Goal: Task Accomplishment & Management: Complete application form

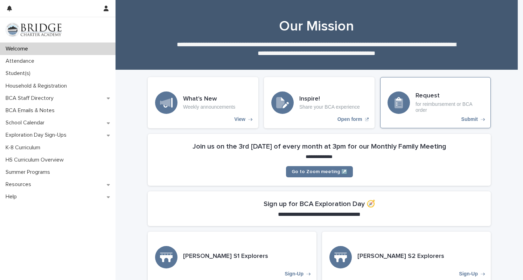
click at [435, 93] on h3 "Request" at bounding box center [449, 96] width 68 height 8
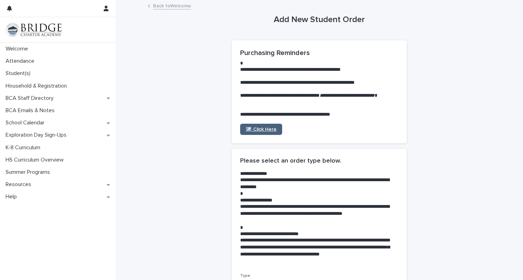
click at [261, 133] on link "↗️ Click Here" at bounding box center [261, 129] width 42 height 11
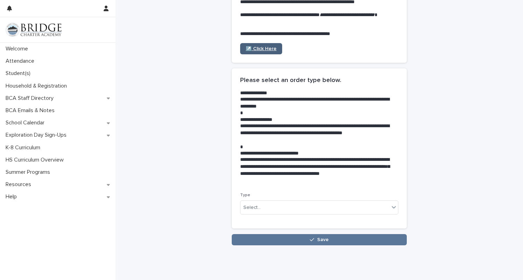
scroll to position [100, 0]
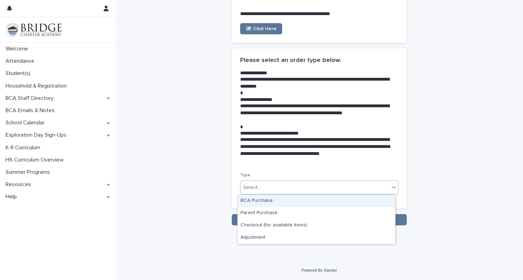
click at [262, 191] on div "Select..." at bounding box center [314, 188] width 149 height 12
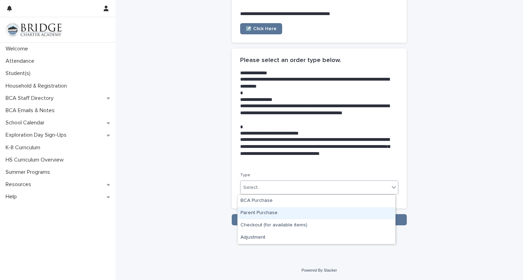
click at [261, 212] on div "Parent Purchase" at bounding box center [316, 213] width 157 height 12
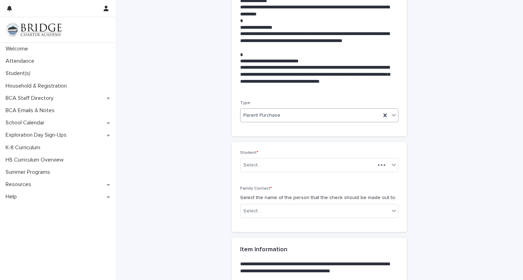
scroll to position [172, 0]
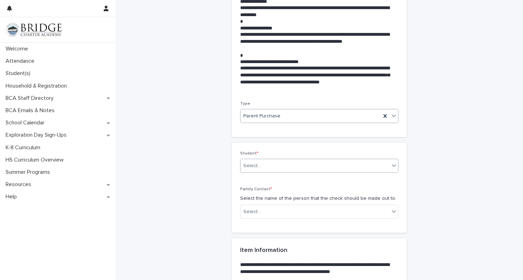
click at [276, 166] on div "Select..." at bounding box center [314, 166] width 149 height 12
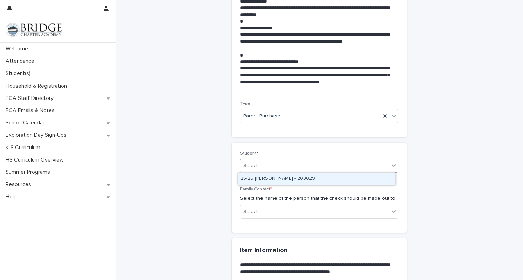
click at [277, 175] on div "25/26 [PERSON_NAME] - 203029" at bounding box center [316, 178] width 157 height 12
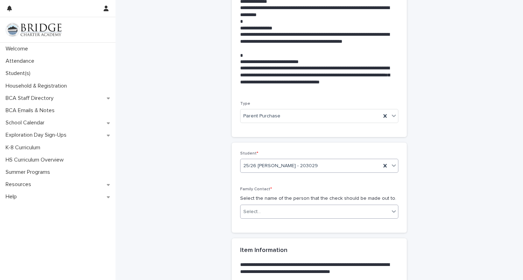
click at [276, 211] on div "Select..." at bounding box center [314, 212] width 149 height 12
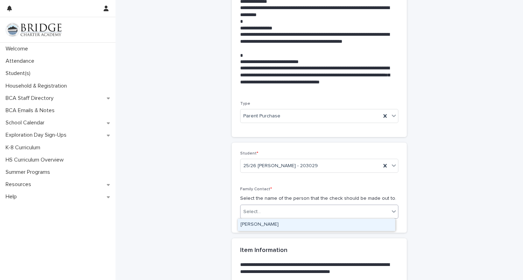
click at [274, 223] on div "[PERSON_NAME]" at bounding box center [316, 224] width 157 height 12
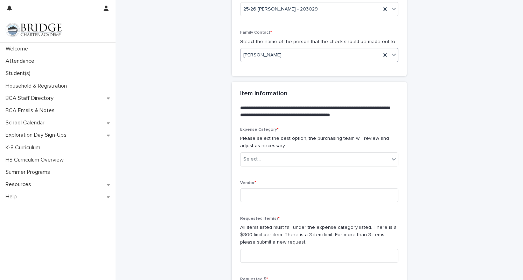
scroll to position [335, 0]
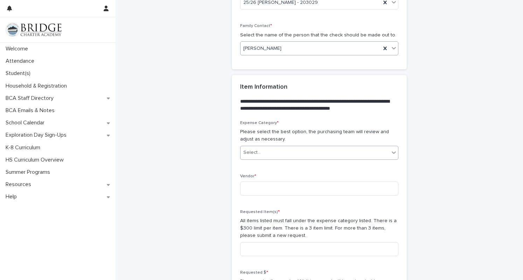
click at [276, 157] on div "Select..." at bounding box center [314, 153] width 149 height 12
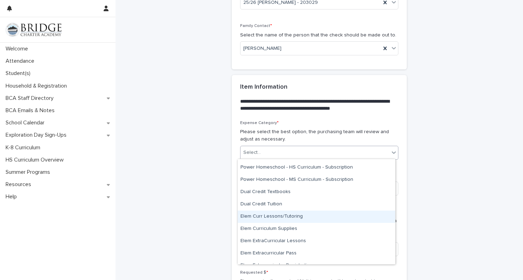
scroll to position [12, 0]
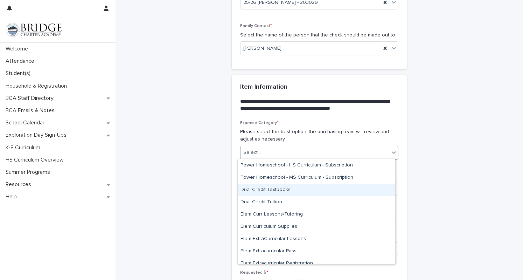
click at [278, 188] on div "Dual Credit Textbooks" at bounding box center [316, 190] width 157 height 12
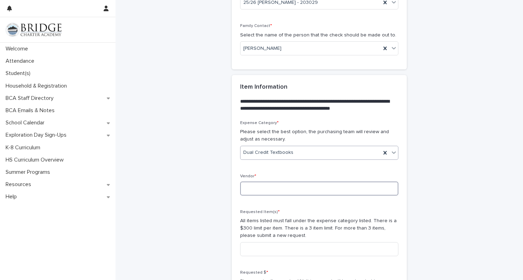
click at [279, 188] on input at bounding box center [319, 188] width 158 height 14
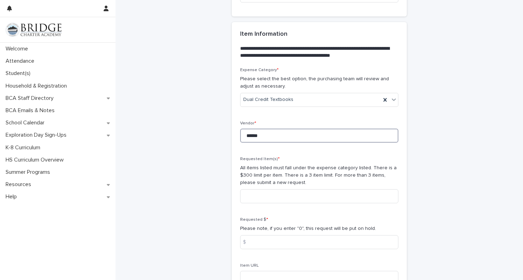
scroll to position [388, 0]
type input "******"
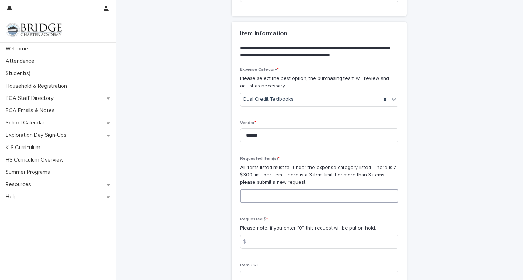
click at [279, 196] on input at bounding box center [319, 196] width 158 height 14
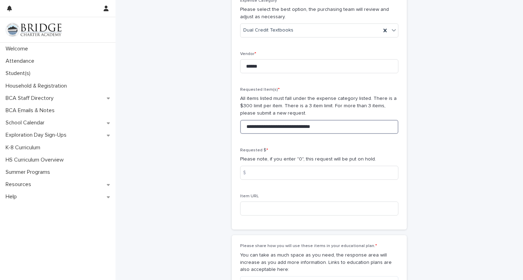
scroll to position [457, 0]
type input "**********"
click at [262, 175] on input at bounding box center [319, 172] width 158 height 14
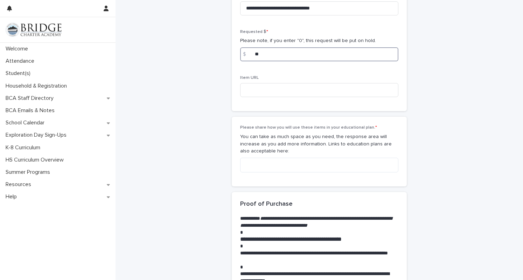
scroll to position [576, 0]
type input "**"
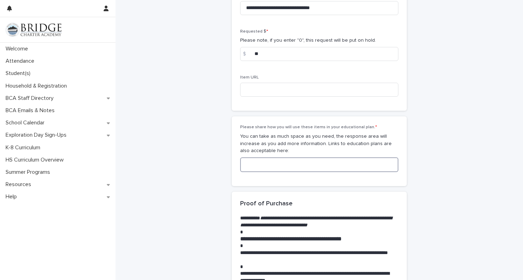
click at [258, 166] on textarea at bounding box center [319, 164] width 158 height 15
type textarea "*"
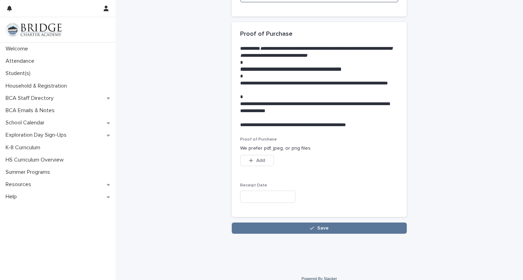
scroll to position [745, 0]
type textarea "**********"
click at [262, 163] on button "Add" at bounding box center [257, 159] width 34 height 11
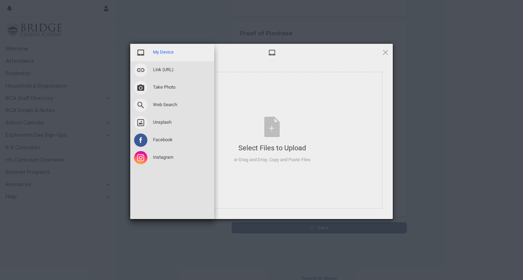
click at [170, 51] on span "My Device" at bounding box center [163, 52] width 21 height 6
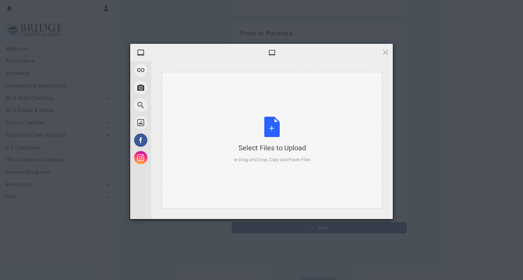
click at [267, 124] on div "Select Files to Upload or Drag and Drop, Copy and Paste Files" at bounding box center [272, 140] width 77 height 47
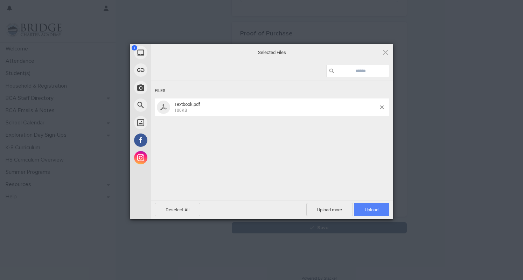
click at [369, 212] on span "Upload 1" at bounding box center [372, 209] width 14 height 5
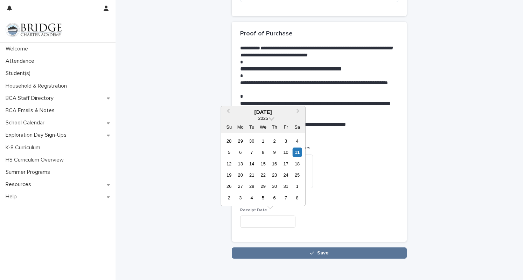
click at [255, 222] on input "text" at bounding box center [267, 221] width 55 height 12
click at [228, 111] on span "Previous Month" at bounding box center [228, 111] width 0 height 9
click at [230, 189] on div "28" at bounding box center [228, 185] width 9 height 9
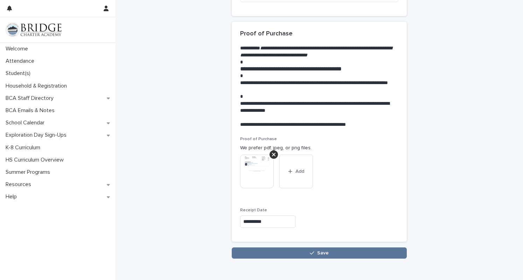
type input "**********"
click at [317, 253] on span "Save" at bounding box center [323, 252] width 12 height 5
